Goal: Task Accomplishment & Management: Use online tool/utility

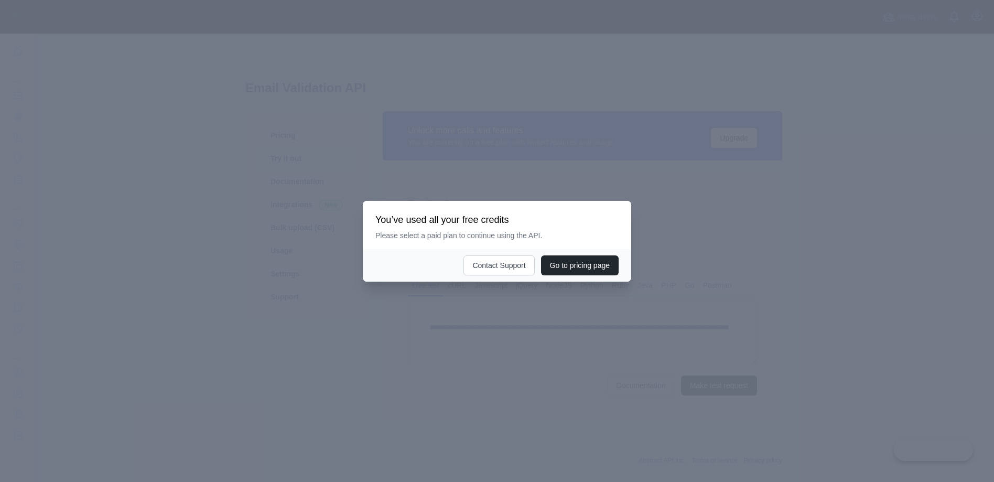
click at [279, 201] on div at bounding box center [497, 241] width 994 height 482
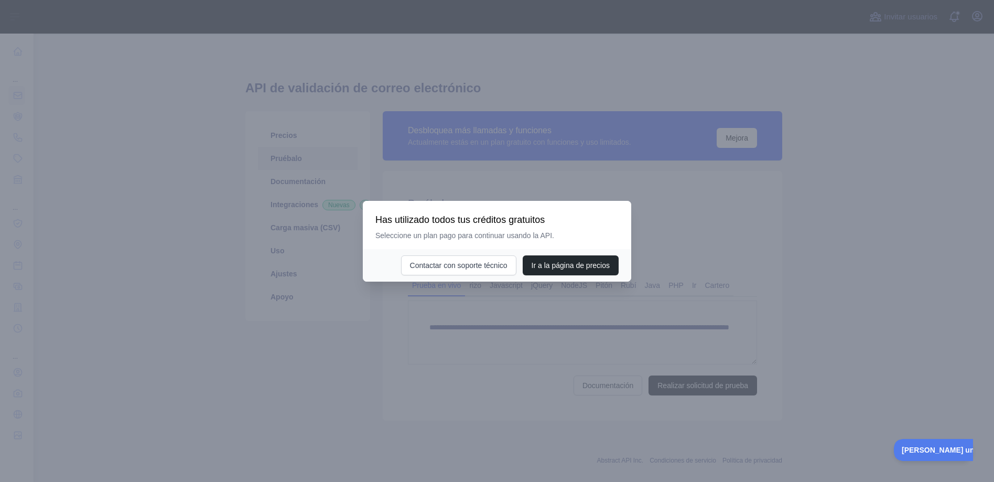
click at [534, 160] on div at bounding box center [497, 241] width 994 height 482
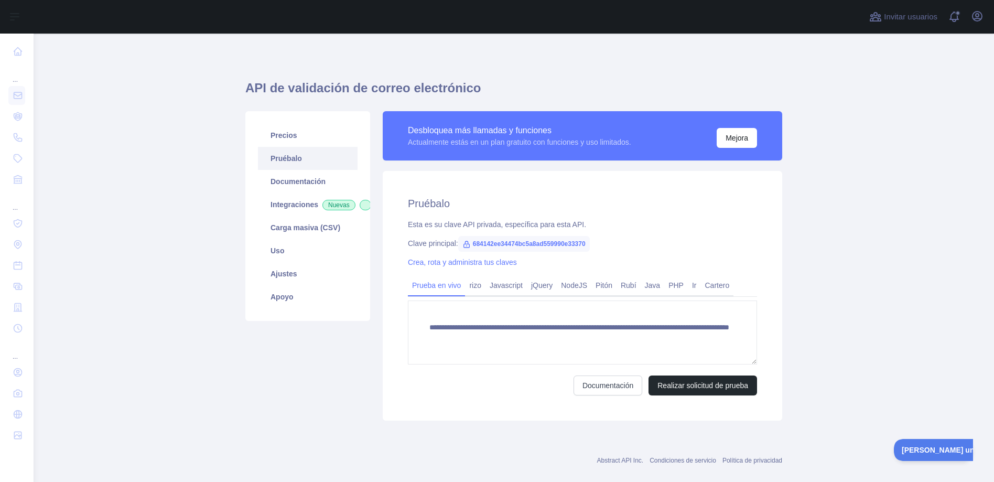
click at [219, 193] on main "**********" at bounding box center [514, 258] width 960 height 448
click at [328, 209] on font "Nuevas" at bounding box center [338, 204] width 21 height 7
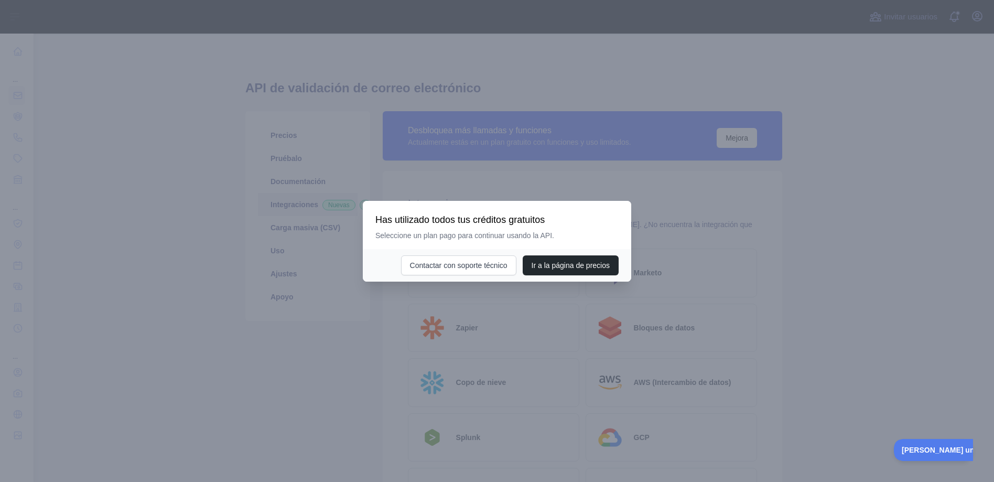
click at [554, 185] on div at bounding box center [497, 241] width 994 height 482
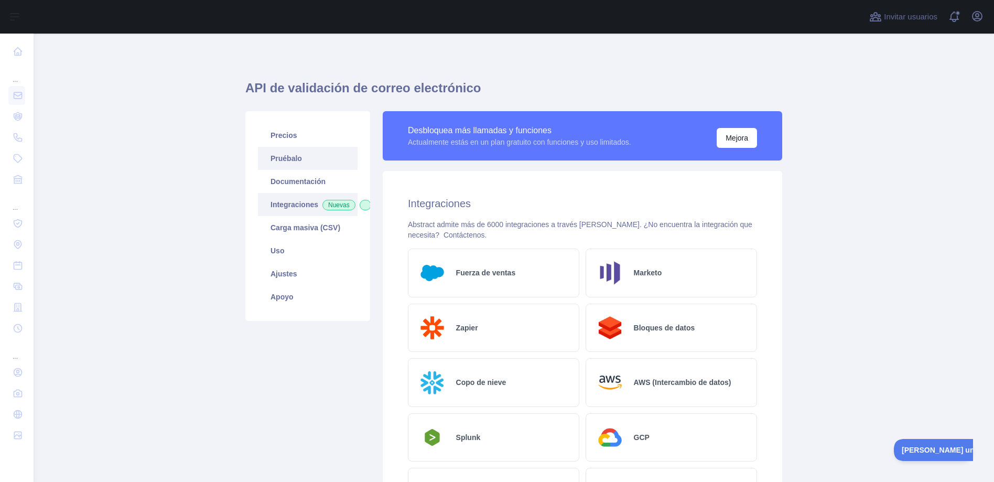
click at [286, 157] on font "Pruébalo" at bounding box center [285, 158] width 31 height 8
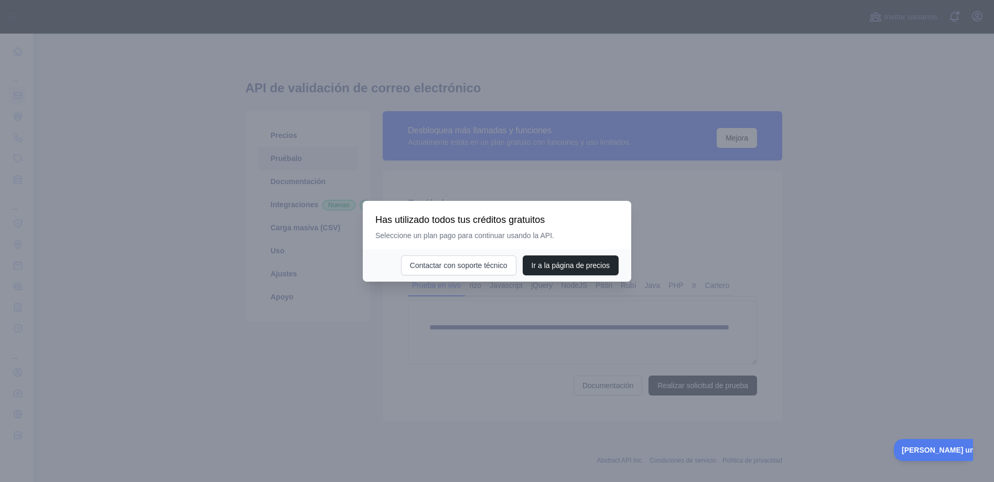
click at [594, 185] on div at bounding box center [497, 241] width 994 height 482
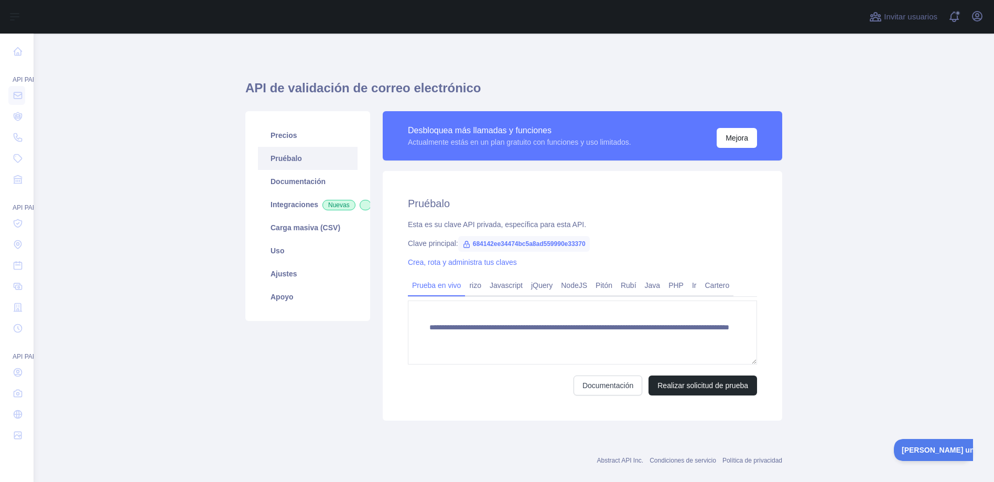
click at [842, 21] on div at bounding box center [448, 17] width 812 height 34
